Goal: Ask a question

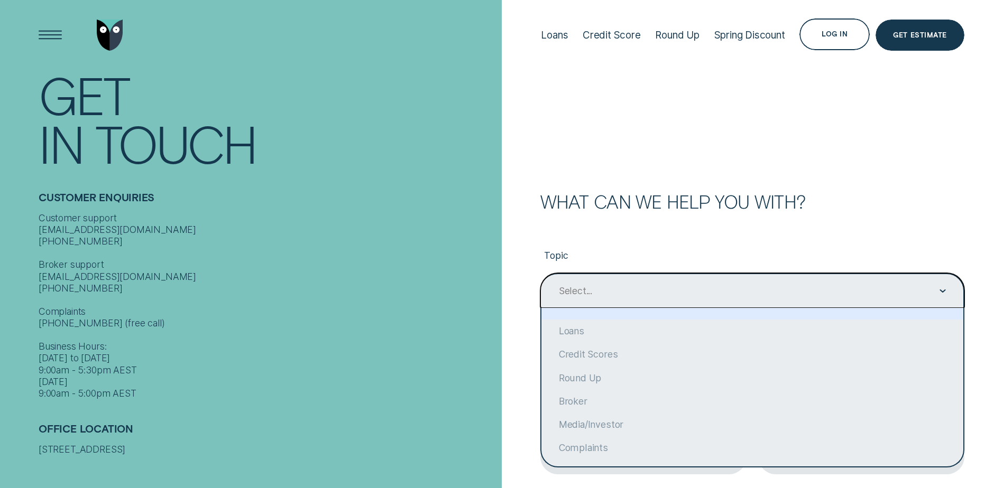
click at [941, 286] on div "Contact form" at bounding box center [942, 291] width 6 height 34
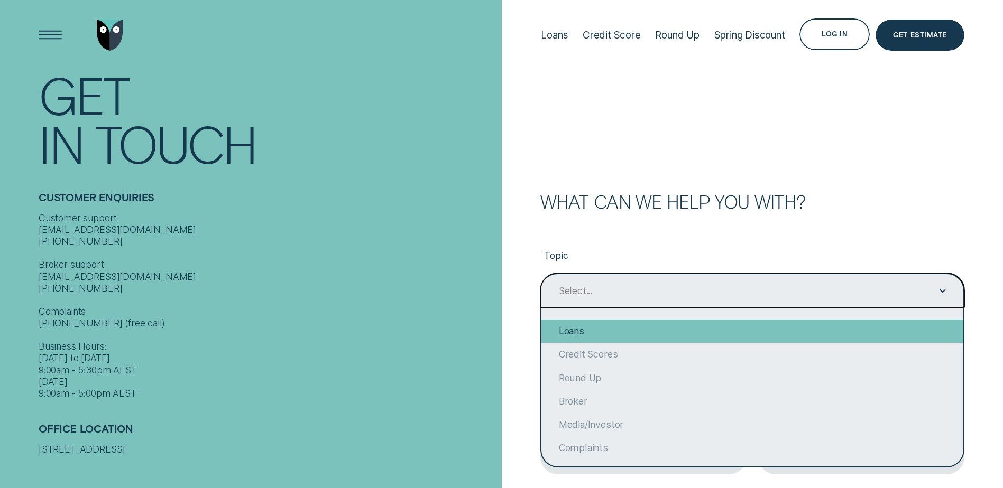
click at [643, 330] on div "Loans" at bounding box center [752, 331] width 422 height 23
type input "Loans"
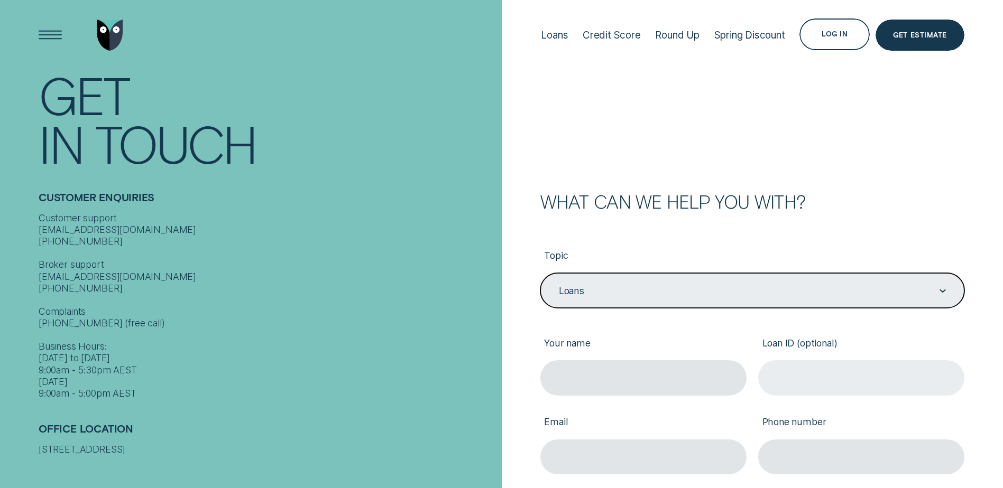
click at [778, 379] on input "Loan ID (optional)" at bounding box center [861, 377] width 206 height 35
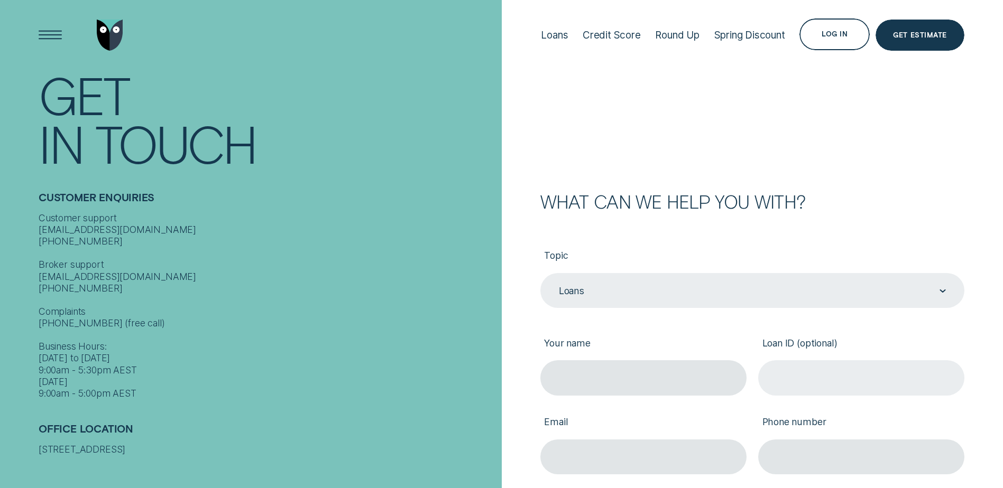
paste input "Loan ID 344438"
type input "Loan ID 344438"
drag, startPoint x: 593, startPoint y: 378, endPoint x: 605, endPoint y: 384, distance: 13.3
click at [593, 378] on input "Your name" at bounding box center [643, 377] width 206 height 35
type input "adam hawes"
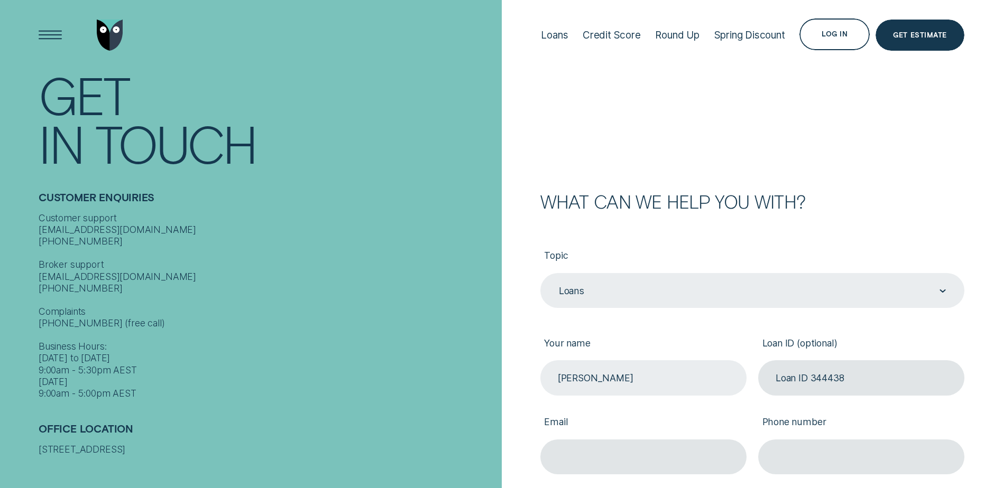
type input "admec@live.com.au"
type input "0437532906"
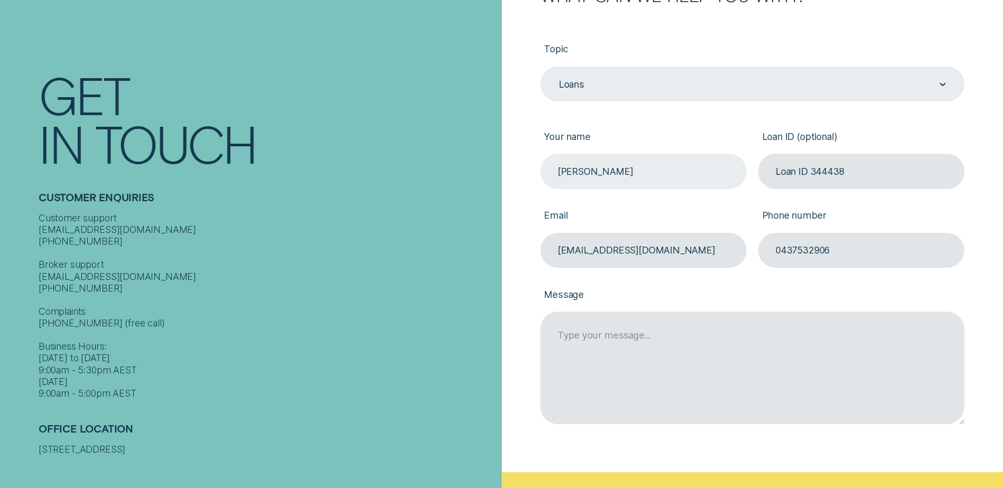
scroll to position [211, 0]
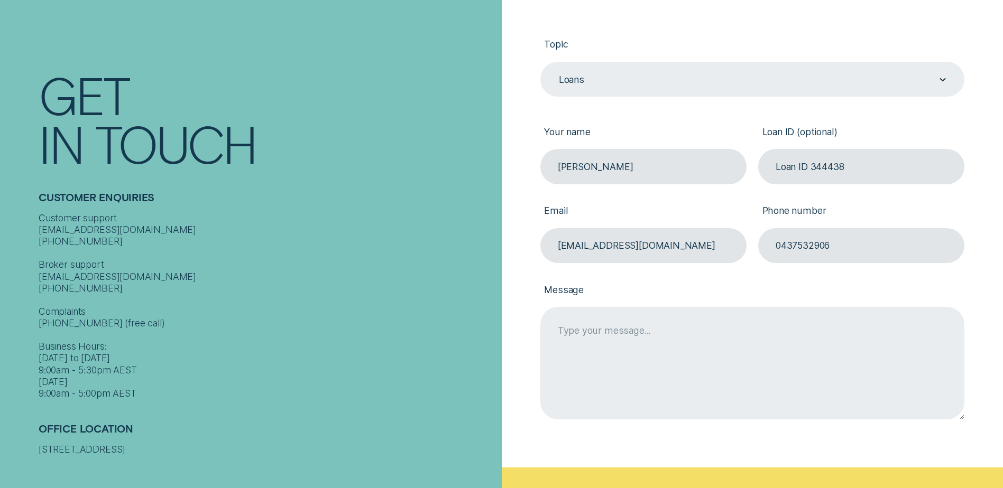
click at [565, 325] on textarea "Message" at bounding box center [752, 363] width 424 height 112
click at [669, 328] on textarea "Loan payout figure" at bounding box center [752, 363] width 424 height 112
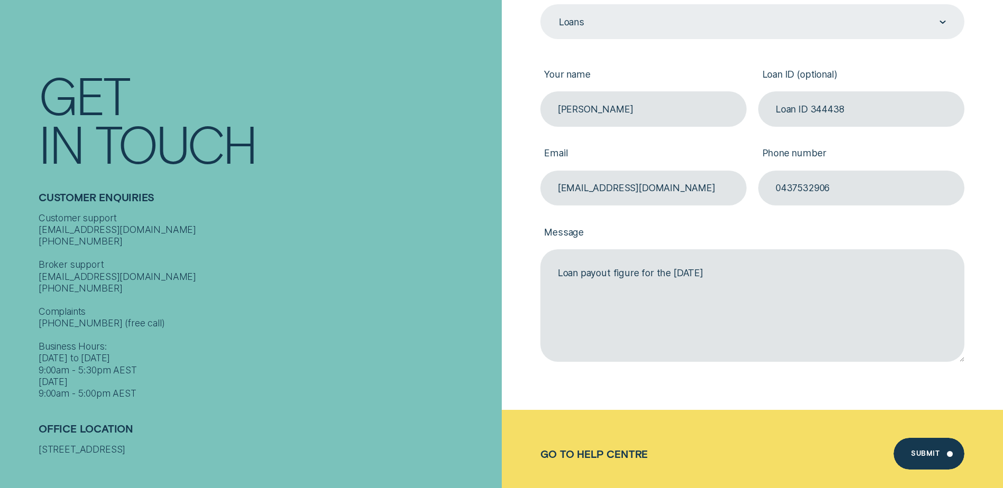
scroll to position [264, 0]
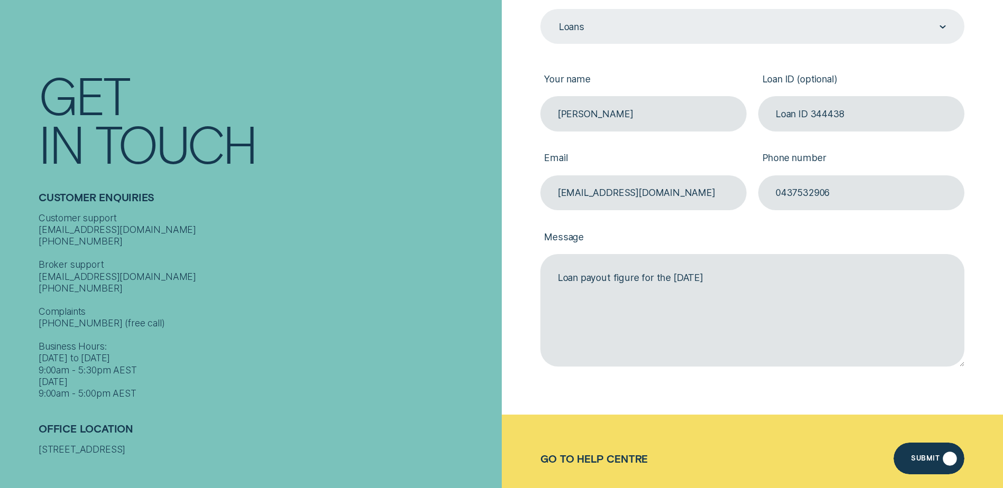
type textarea "Loan payout figure for the 26th of Sept 2025"
click at [927, 458] on div "Submit" at bounding box center [925, 460] width 29 height 6
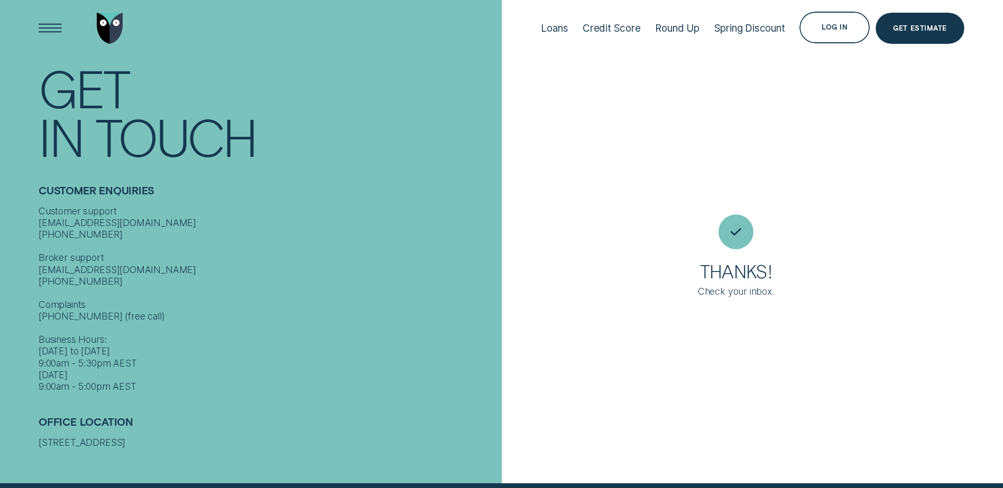
scroll to position [0, 0]
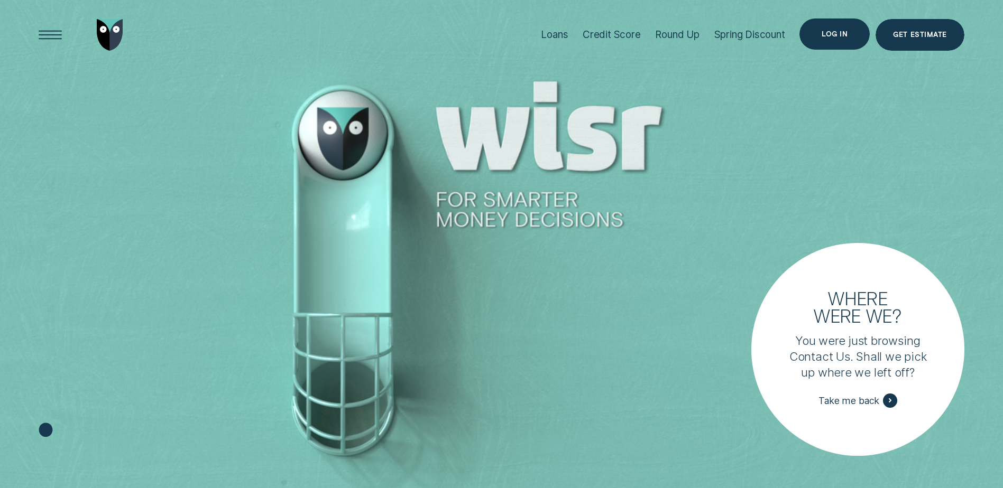
click at [830, 33] on div "Log in" at bounding box center [834, 34] width 26 height 6
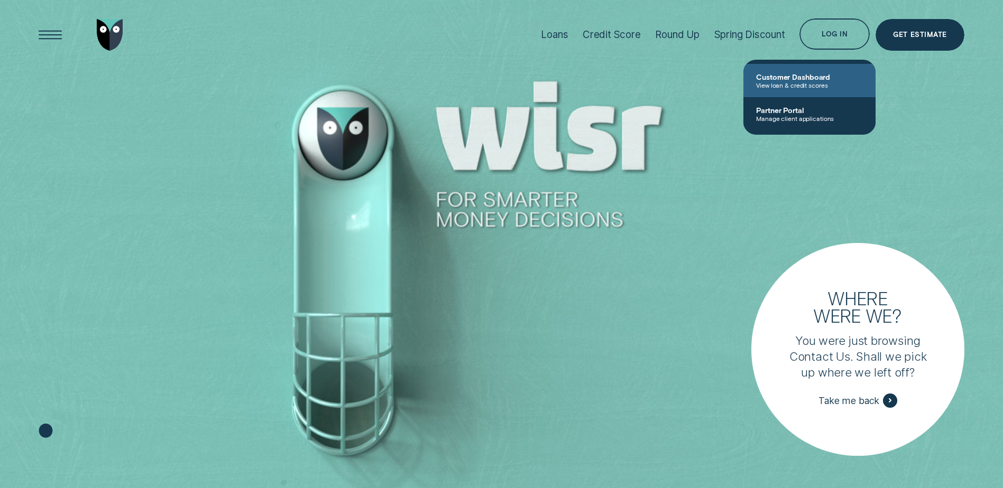
click at [791, 71] on link "Customer Dashboard View loan & credit scores" at bounding box center [809, 80] width 132 height 33
